Goal: Task Accomplishment & Management: Manage account settings

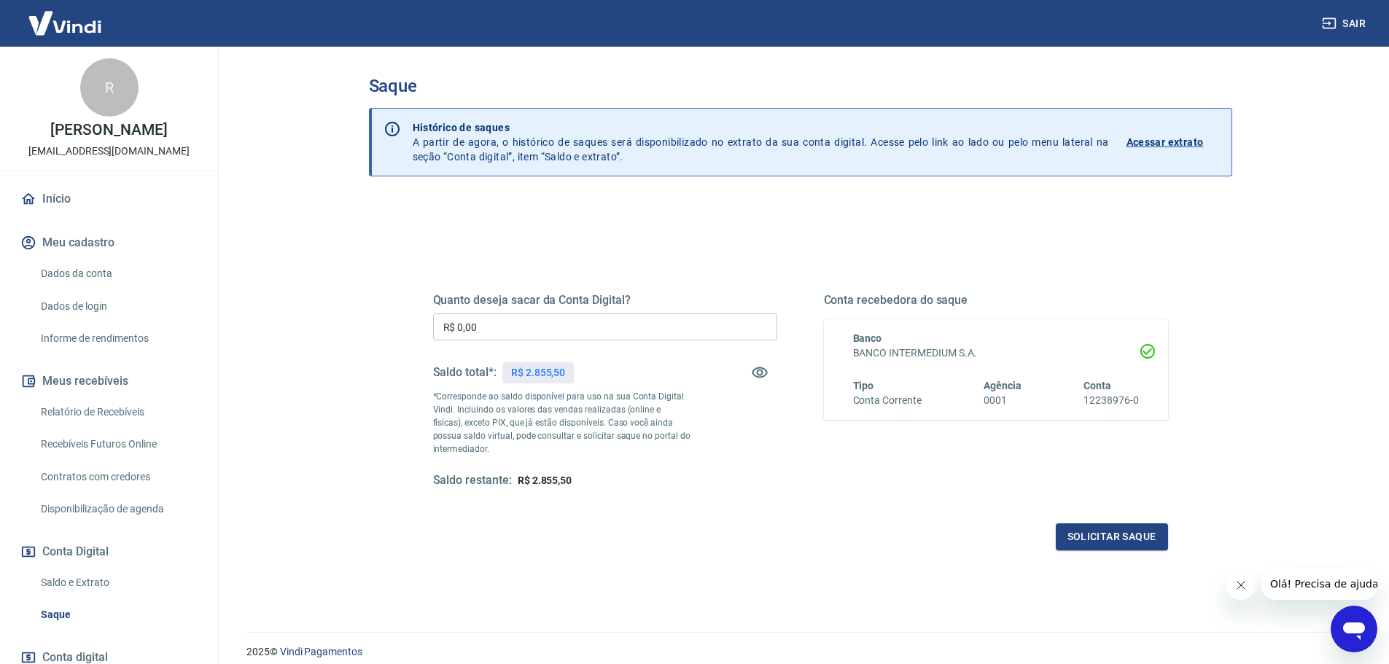
click at [491, 333] on input "R$ 0,00" at bounding box center [605, 327] width 344 height 27
type input "R$ 2.855,50"
click at [1095, 529] on button "Solicitar saque" at bounding box center [1112, 537] width 112 height 27
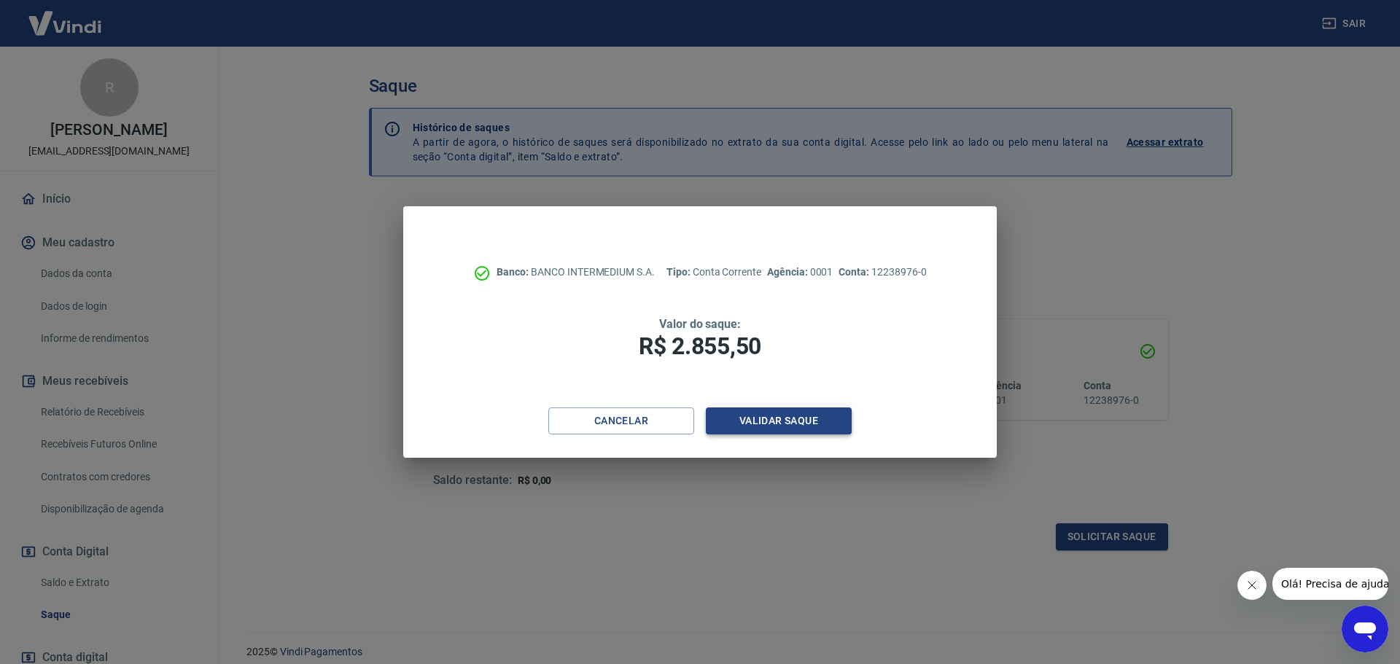
click at [815, 421] on button "Validar saque" at bounding box center [779, 421] width 146 height 27
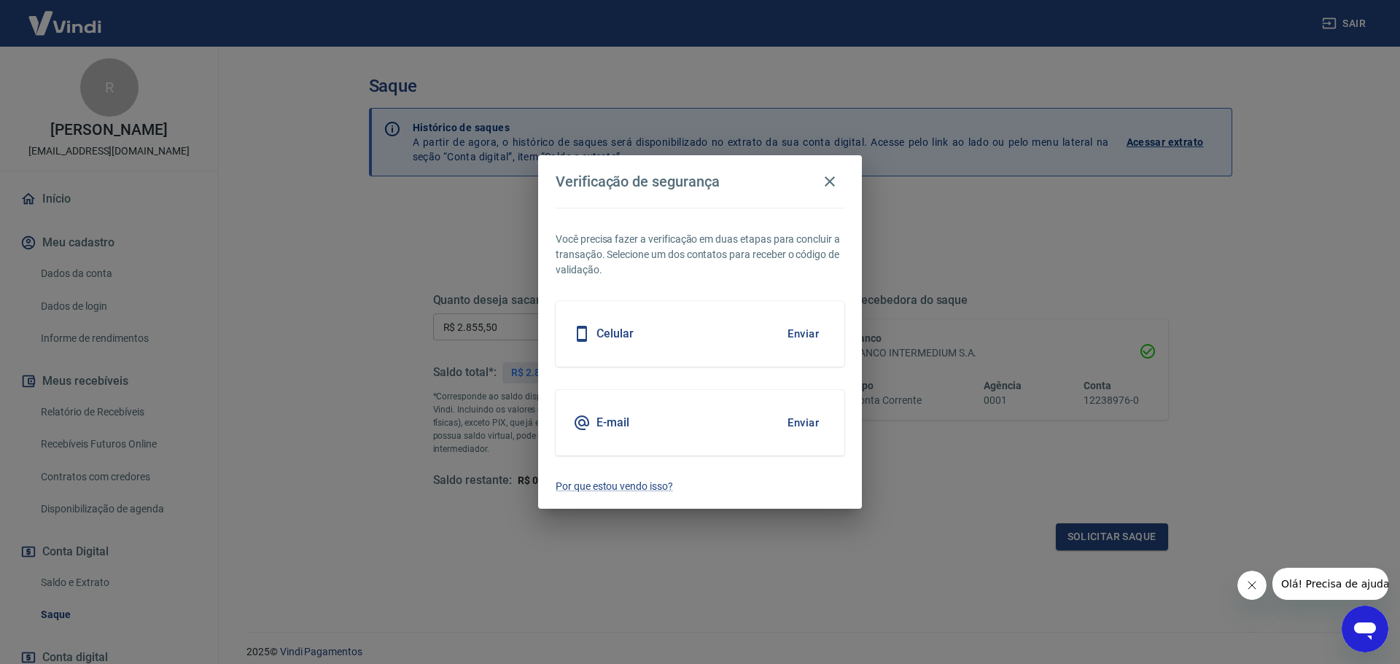
click at [815, 421] on button "Enviar" at bounding box center [803, 423] width 47 height 31
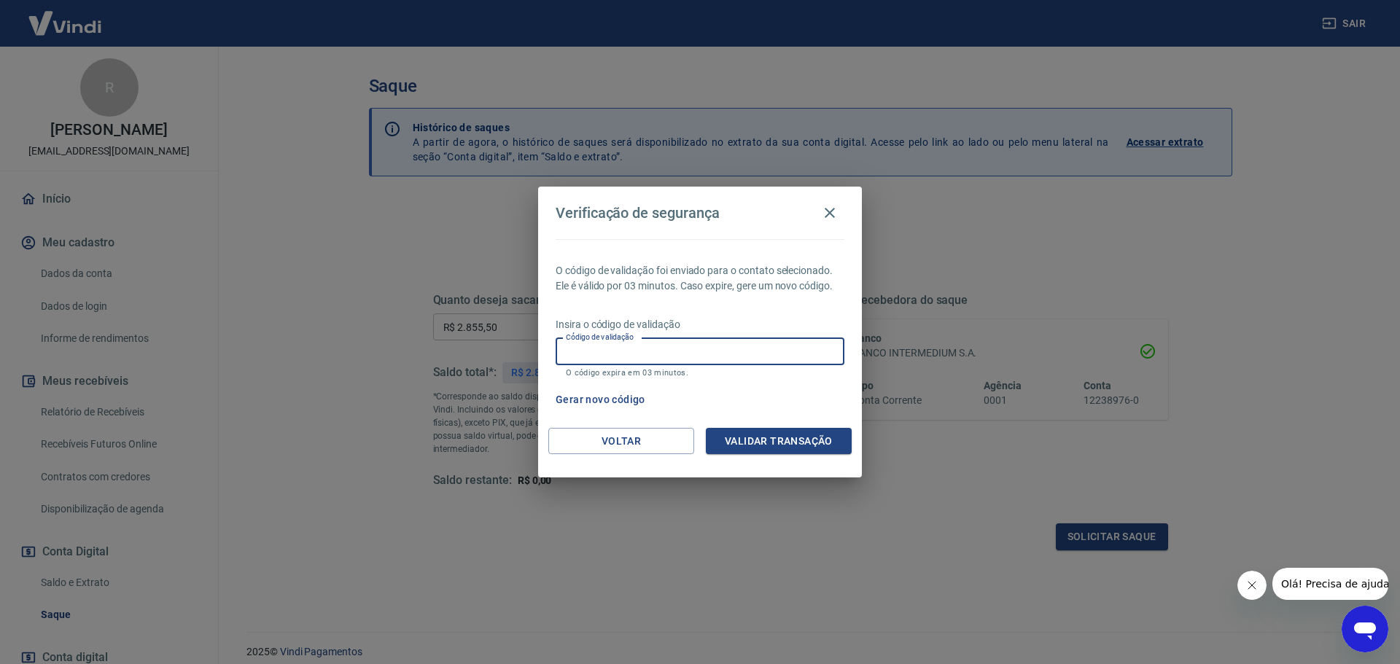
click at [662, 341] on input "Código de validação" at bounding box center [700, 351] width 289 height 27
type input "393792"
click at [770, 445] on button "Validar transação" at bounding box center [779, 441] width 146 height 27
